Goal: Task Accomplishment & Management: Manage account settings

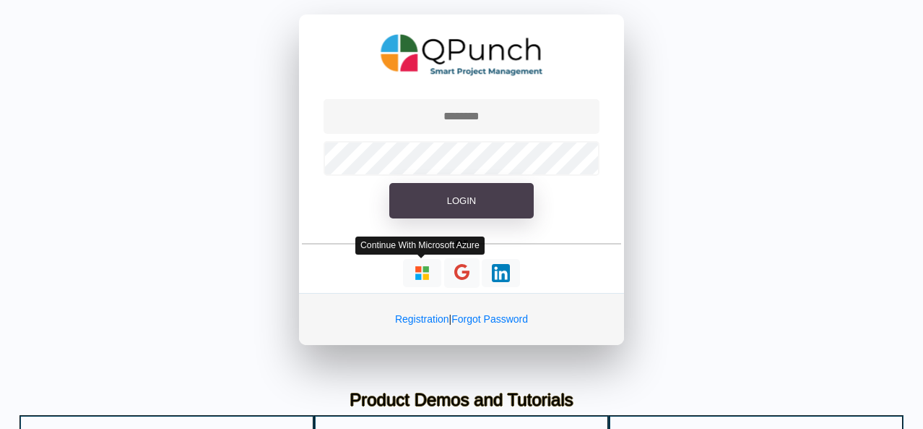
type input "**********"
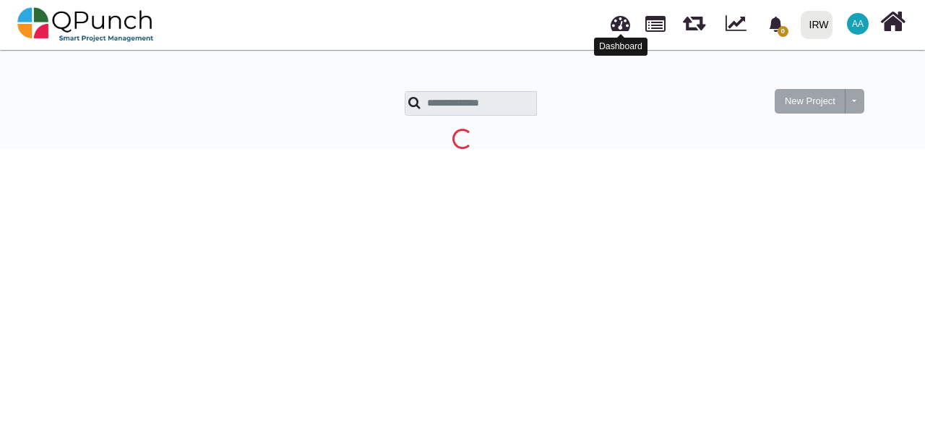
click at [617, 18] on link at bounding box center [621, 21] width 20 height 24
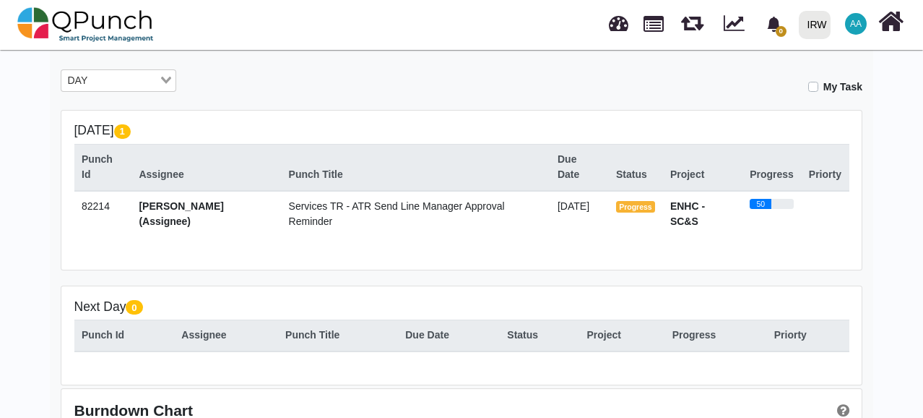
scroll to position [243, 0]
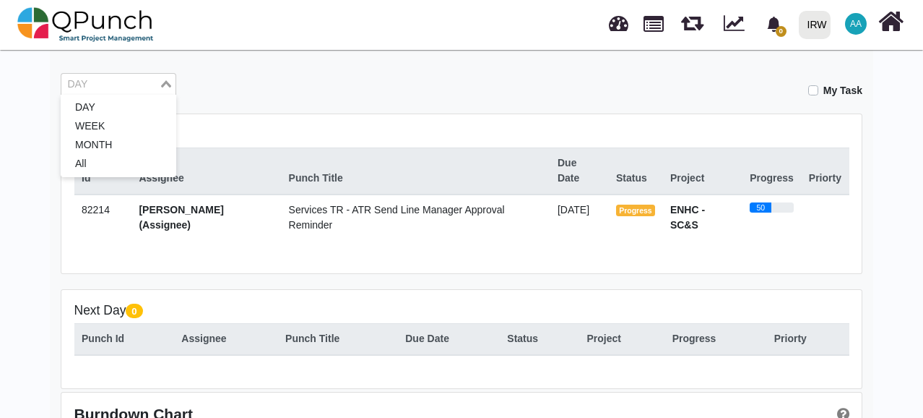
click at [149, 85] on input "Search for option" at bounding box center [110, 85] width 95 height 16
click at [130, 155] on li "All" at bounding box center [119, 164] width 116 height 19
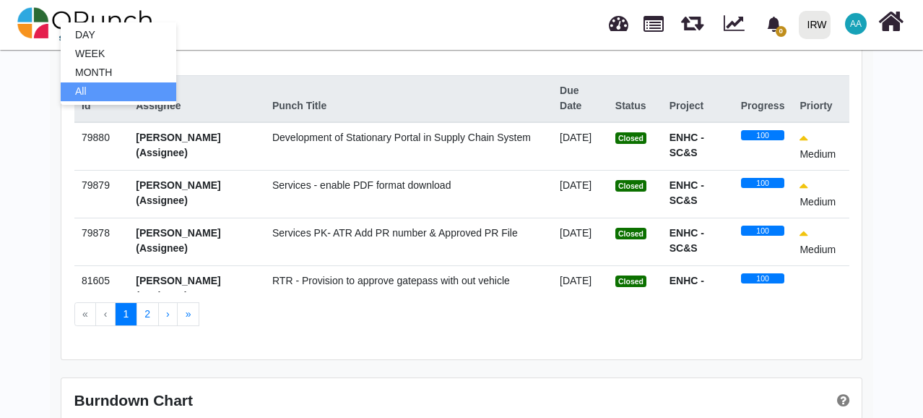
scroll to position [328, 0]
